Goal: Information Seeking & Learning: Learn about a topic

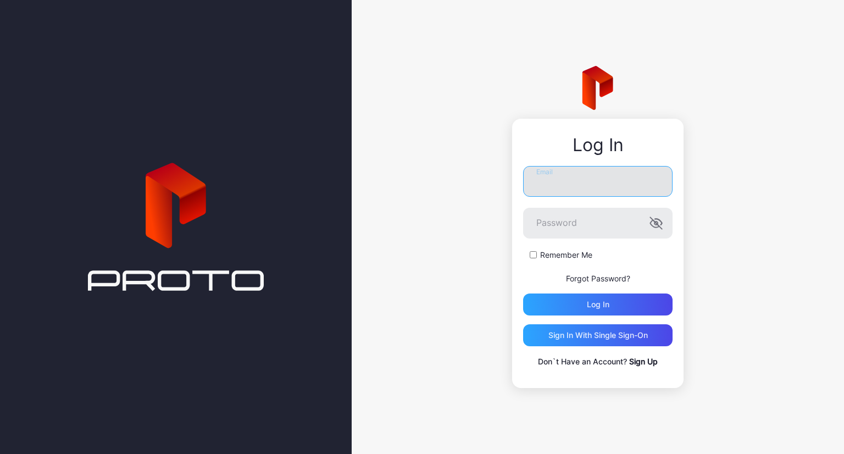
click at [582, 182] on input "Email" at bounding box center [598, 181] width 150 height 31
type input "**********"
click at [523, 294] on button "Log in" at bounding box center [598, 305] width 150 height 22
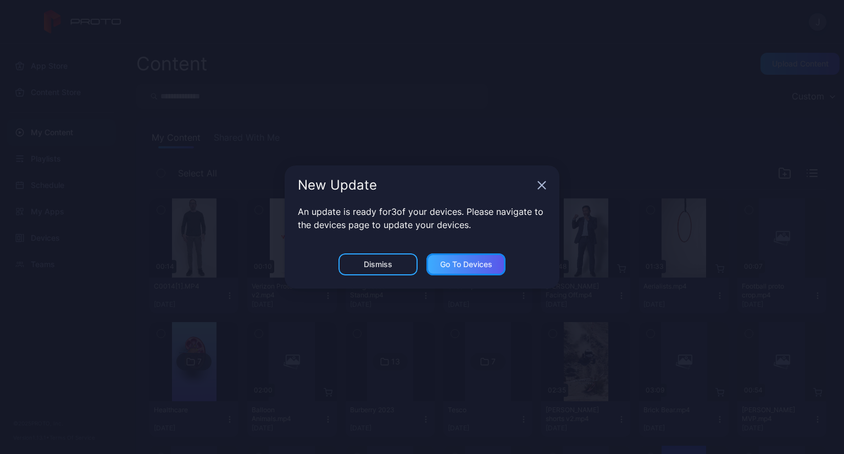
click at [464, 267] on div "Go to devices" at bounding box center [466, 264] width 52 height 9
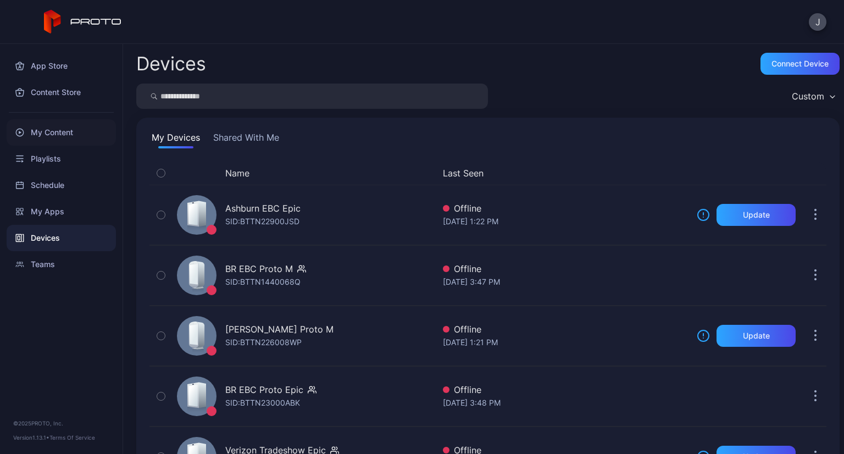
click at [54, 136] on div "My Content" at bounding box center [61, 132] width 109 height 26
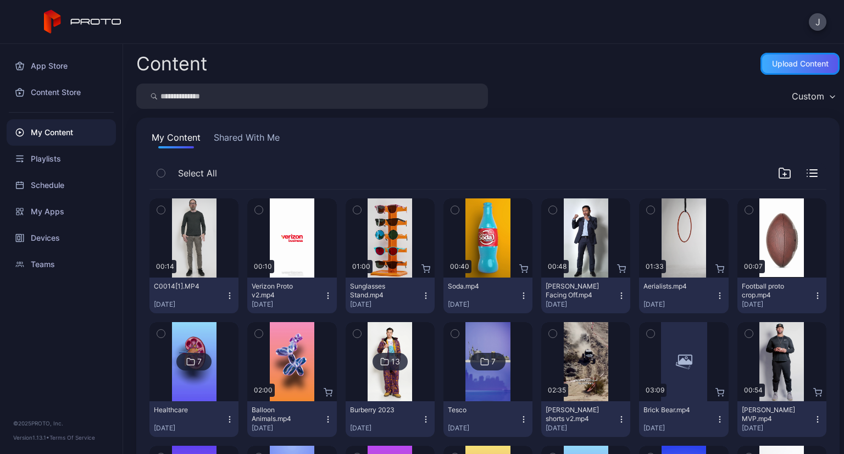
click at [776, 69] on div "Upload Content" at bounding box center [800, 64] width 79 height 22
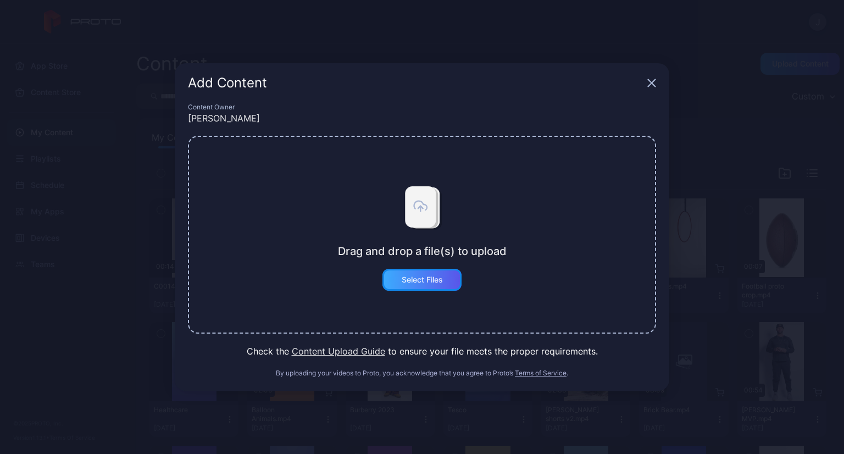
click at [418, 277] on div "Select Files" at bounding box center [422, 279] width 41 height 9
click at [345, 348] on button "Content Upload Guide" at bounding box center [338, 351] width 93 height 13
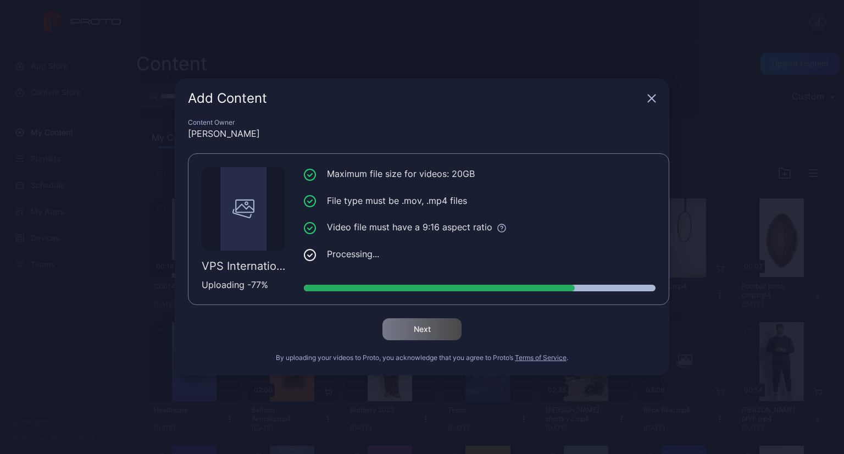
click at [483, 125] on div "Content Owner" at bounding box center [422, 122] width 468 height 9
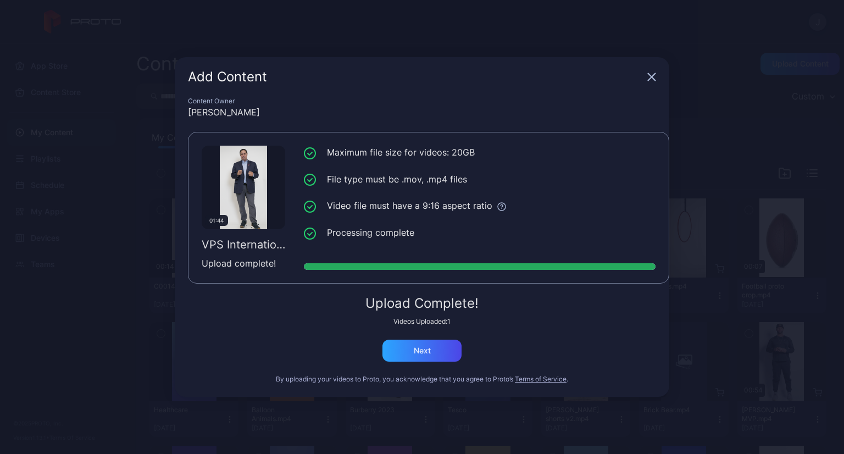
click at [57, 60] on div "Add Content Content Owner [PERSON_NAME] 01:44 VPS International Town Hall ([PER…" at bounding box center [422, 227] width 844 height 454
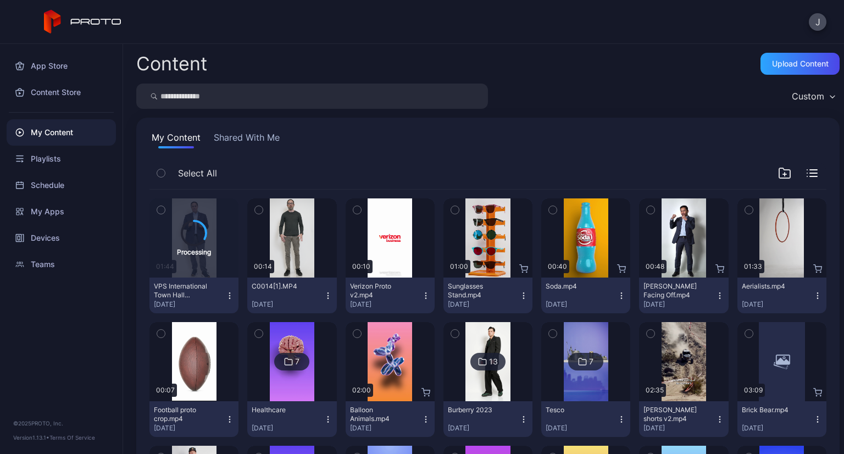
click at [164, 211] on icon "button" at bounding box center [161, 210] width 8 height 12
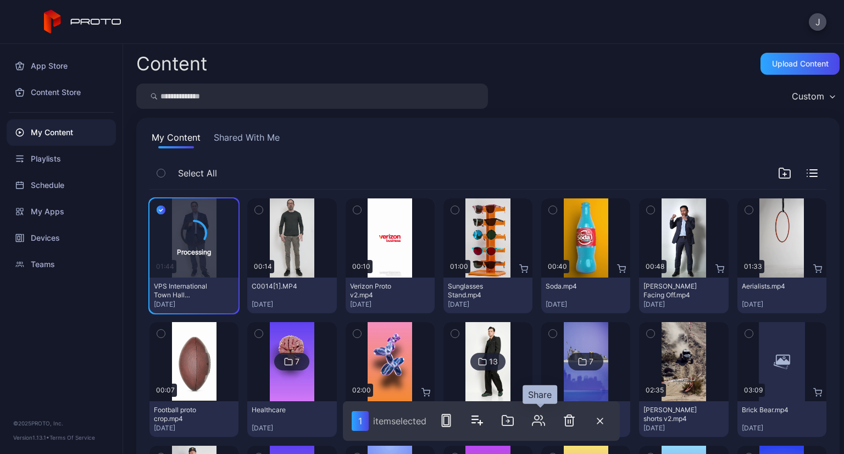
click at [544, 424] on icon "button" at bounding box center [538, 420] width 13 height 13
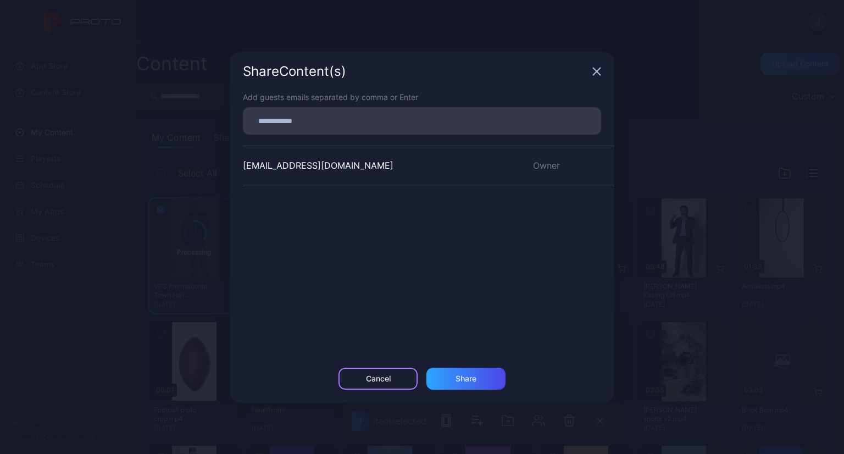
click at [384, 372] on div "Cancel" at bounding box center [378, 379] width 79 height 22
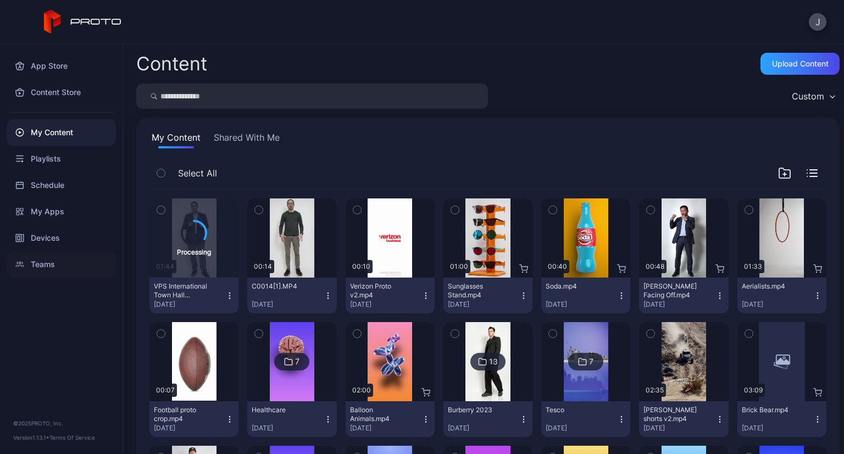
click at [49, 270] on div "Teams" at bounding box center [61, 264] width 109 height 26
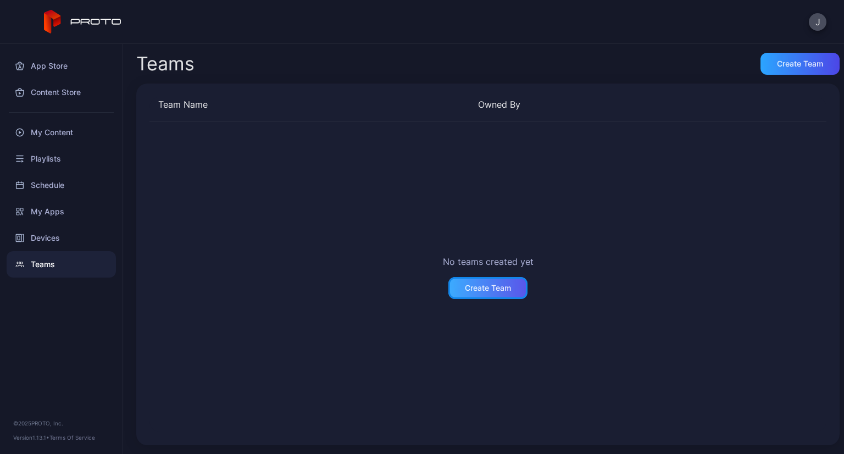
click at [497, 292] on div "Create Team" at bounding box center [488, 288] width 46 height 9
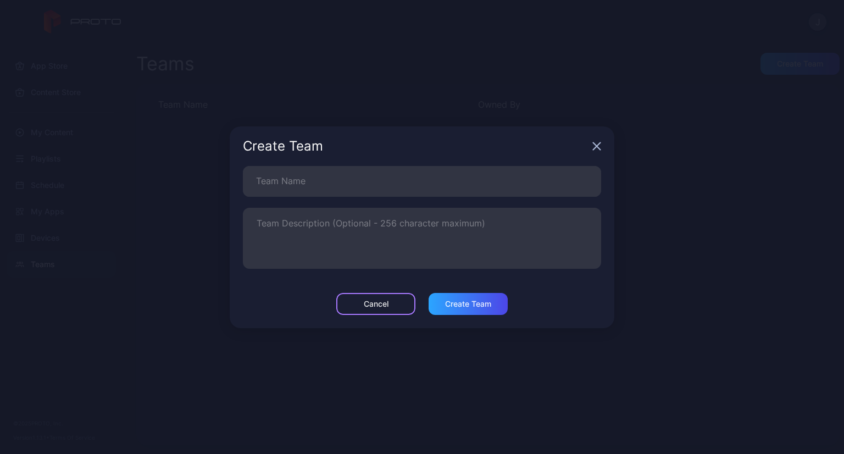
click at [385, 306] on div "Cancel" at bounding box center [376, 304] width 25 height 9
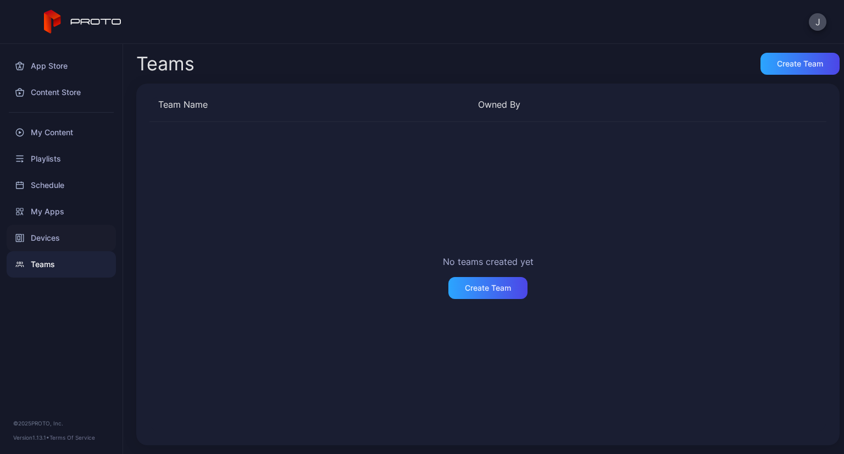
click at [37, 234] on div "Devices" at bounding box center [61, 238] width 109 height 26
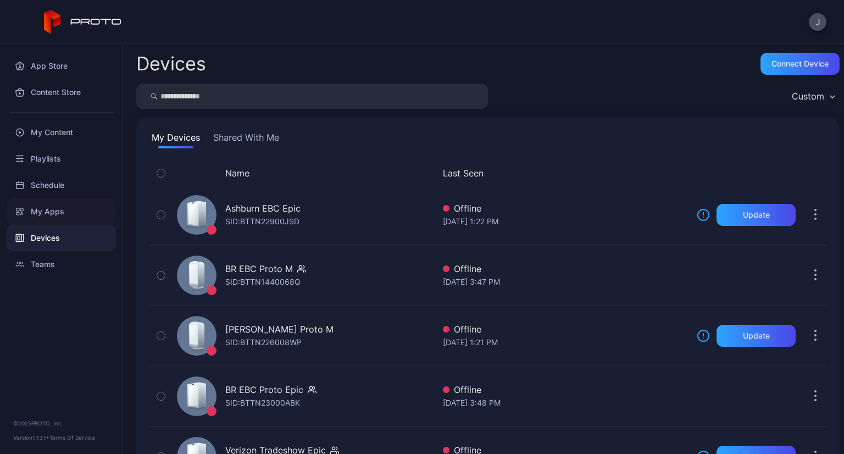
click at [55, 212] on div "My Apps" at bounding box center [61, 211] width 109 height 26
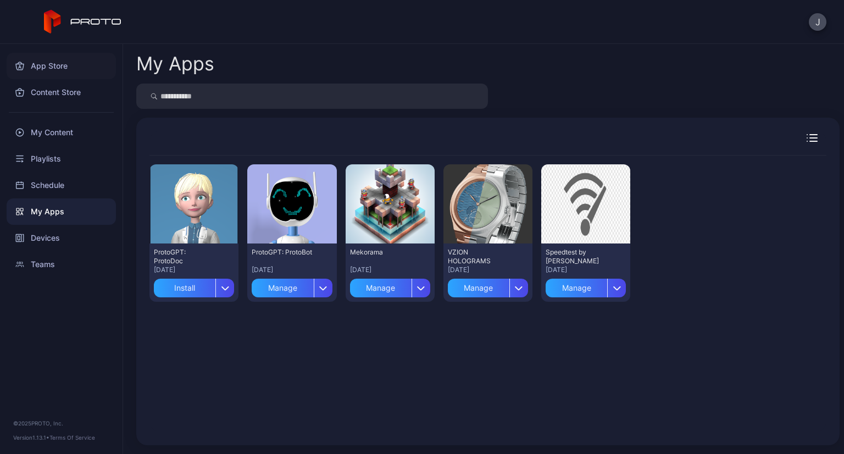
click at [49, 61] on div "App Store" at bounding box center [61, 66] width 109 height 26
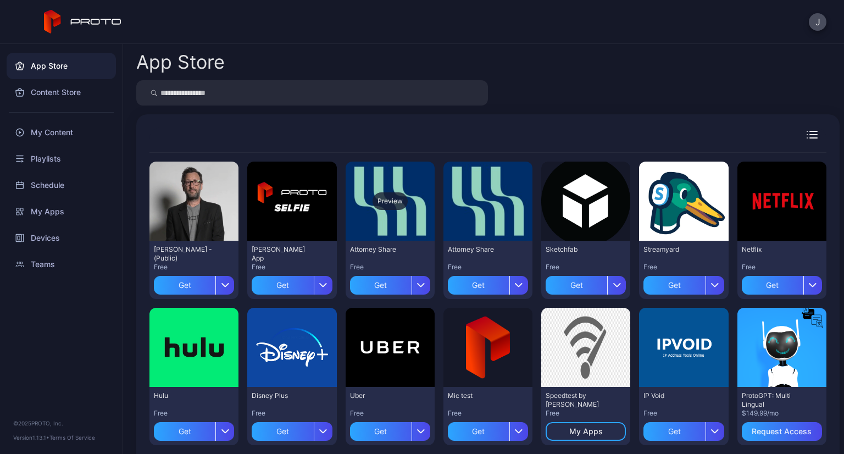
click at [376, 203] on div "Preview" at bounding box center [390, 201] width 35 height 18
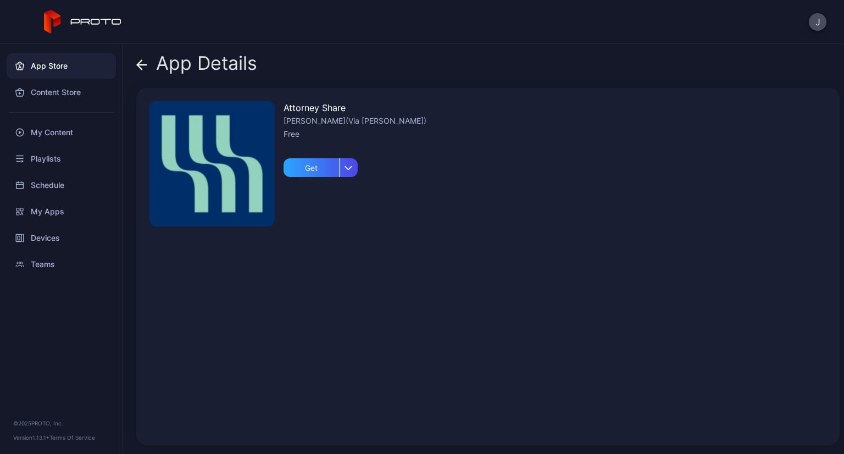
click at [142, 70] on span at bounding box center [141, 63] width 11 height 21
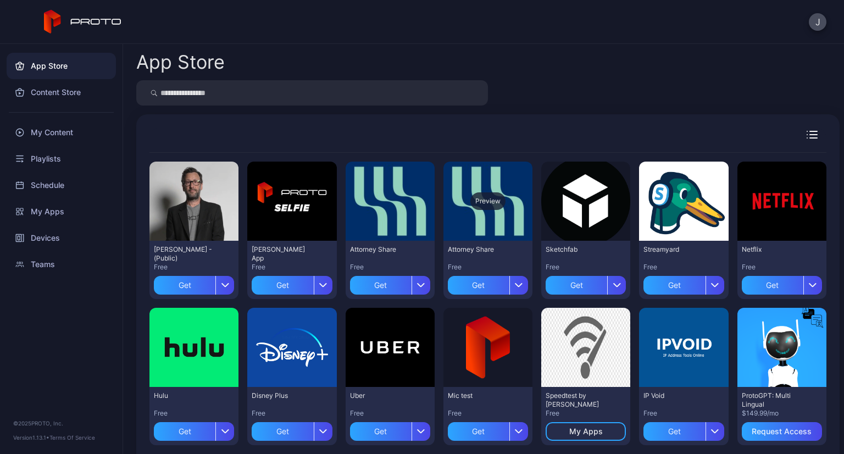
click at [477, 194] on div "Preview" at bounding box center [488, 201] width 35 height 18
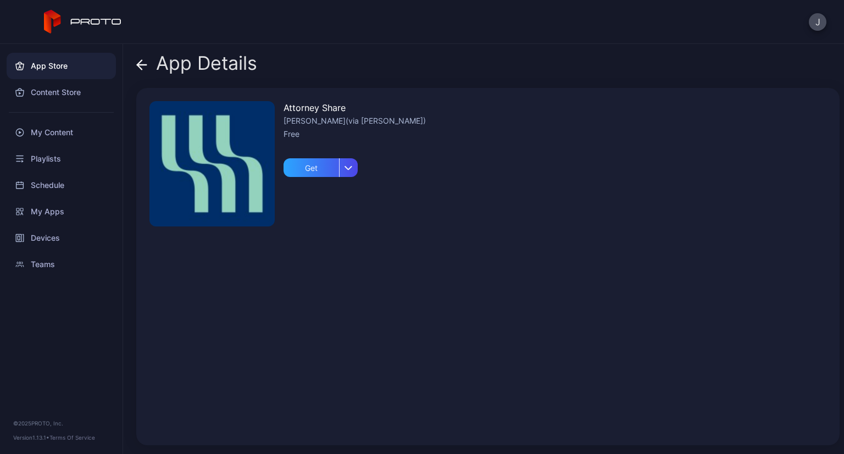
click at [146, 65] on icon at bounding box center [141, 65] width 9 height 0
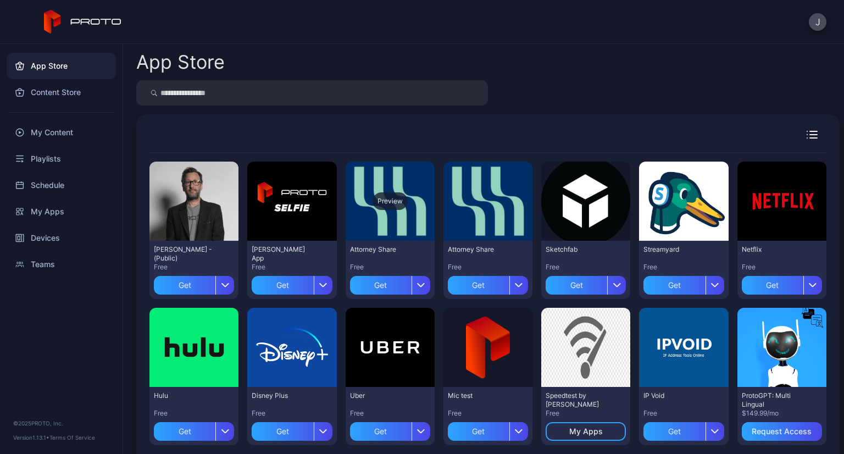
click at [384, 236] on div "Preview" at bounding box center [390, 201] width 89 height 79
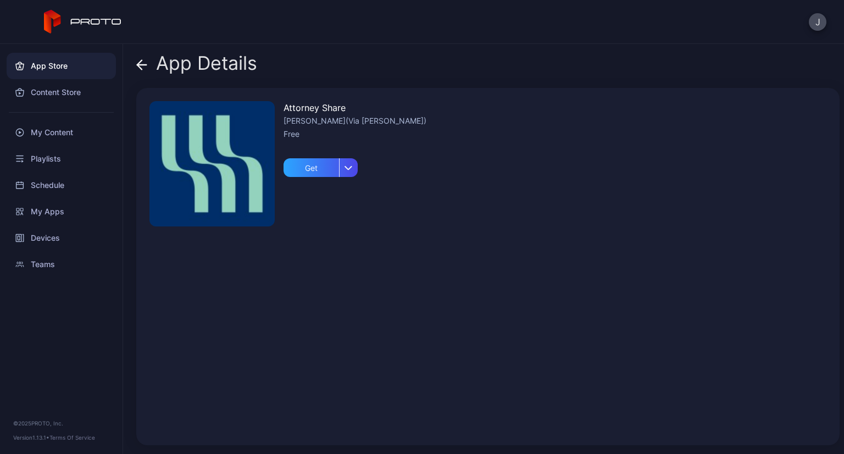
click at [148, 62] on div "App Details" at bounding box center [196, 66] width 121 height 26
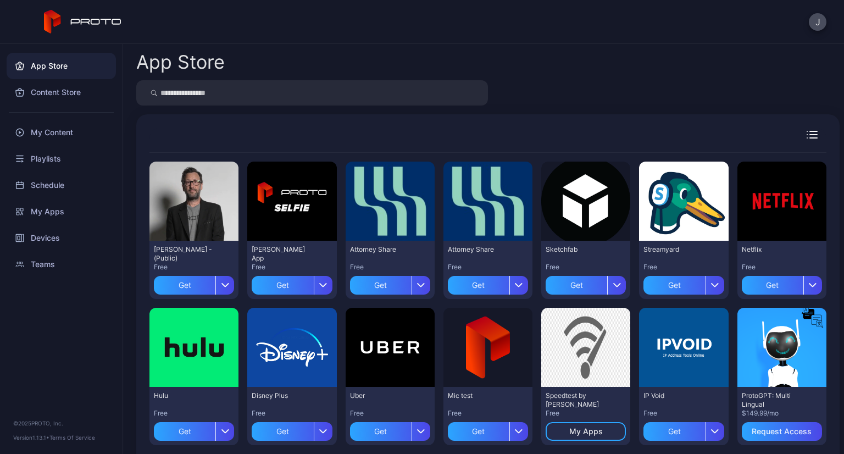
scroll to position [15, 0]
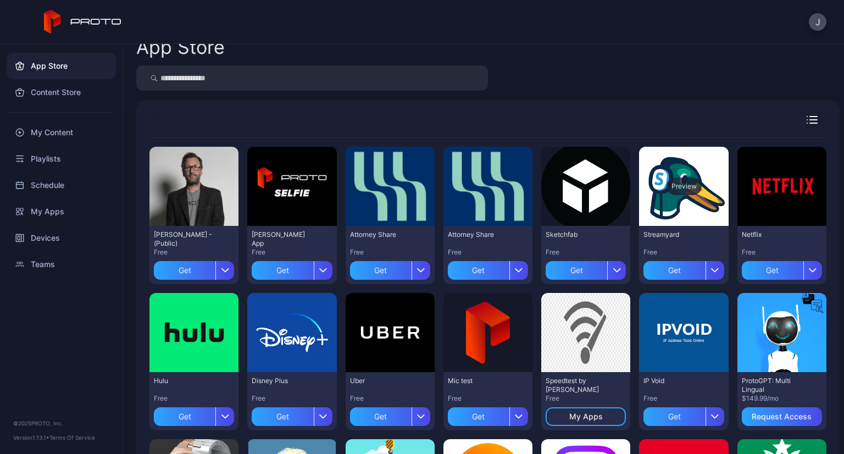
click at [660, 197] on div "Preview" at bounding box center [683, 186] width 89 height 79
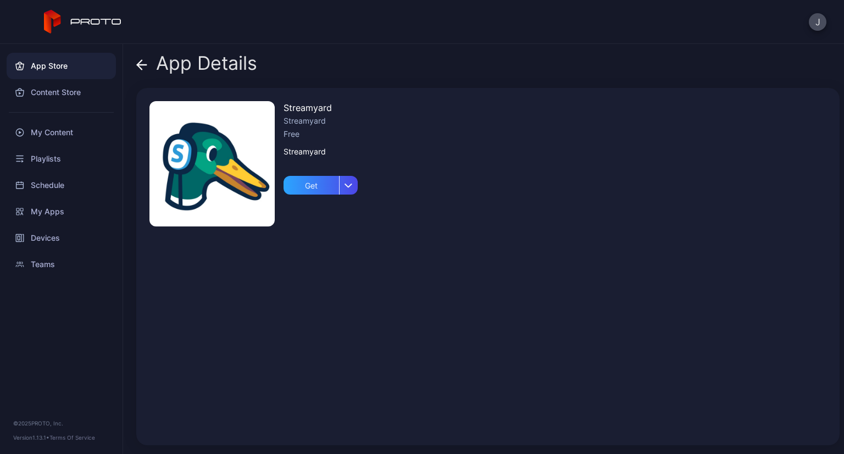
click at [148, 63] on div "App Details" at bounding box center [196, 66] width 121 height 26
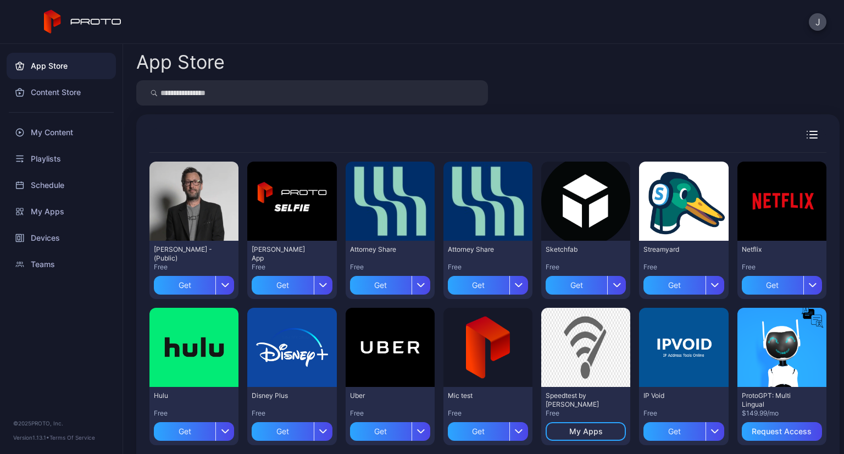
scroll to position [15, 0]
